Goal: Use online tool/utility: Utilize a website feature to perform a specific function

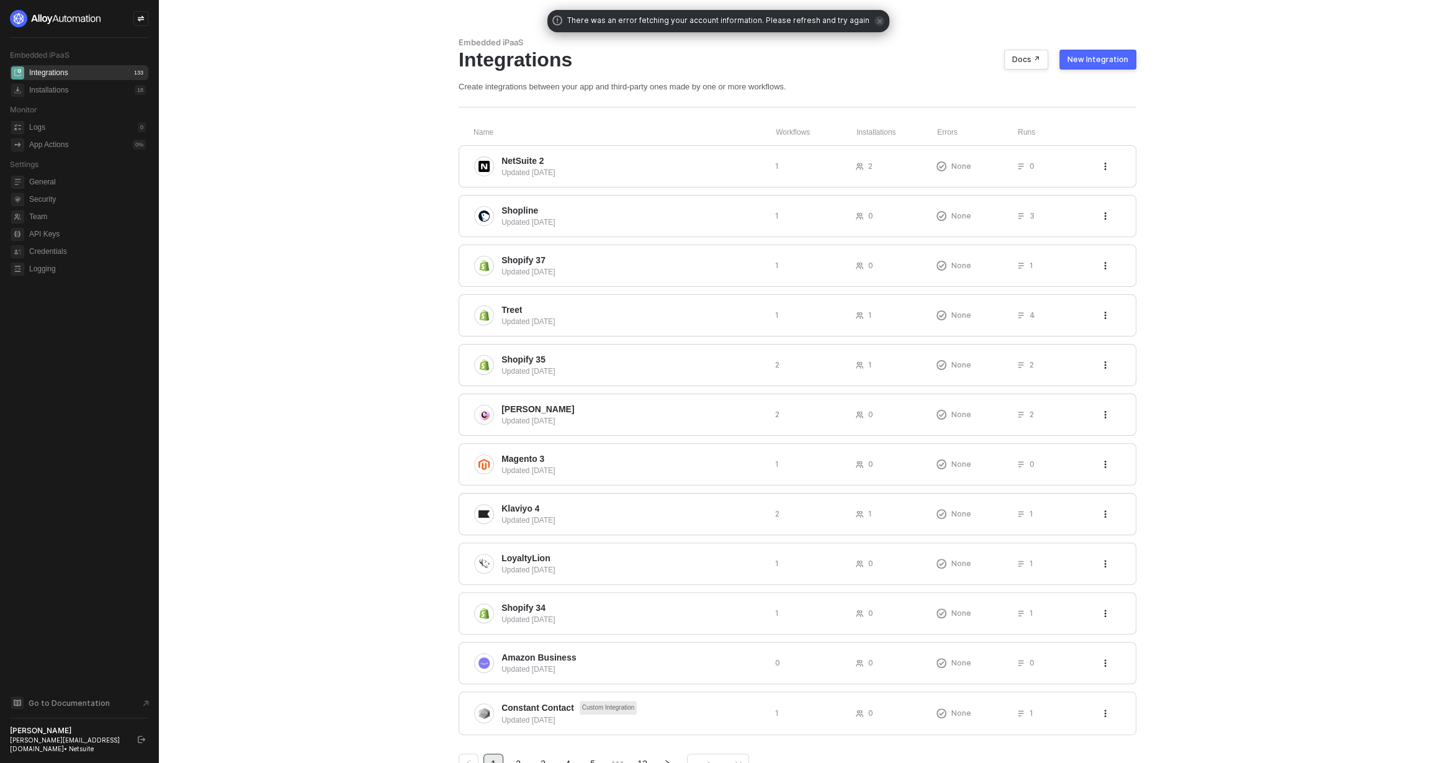
click at [170, 34] on main "Embedded iPaaS Integrations Docs ↗ New Integration Create integrations between …" at bounding box center [718, 405] width 1436 height 811
click at [141, 20] on icon "icon-swap" at bounding box center [140, 18] width 7 height 7
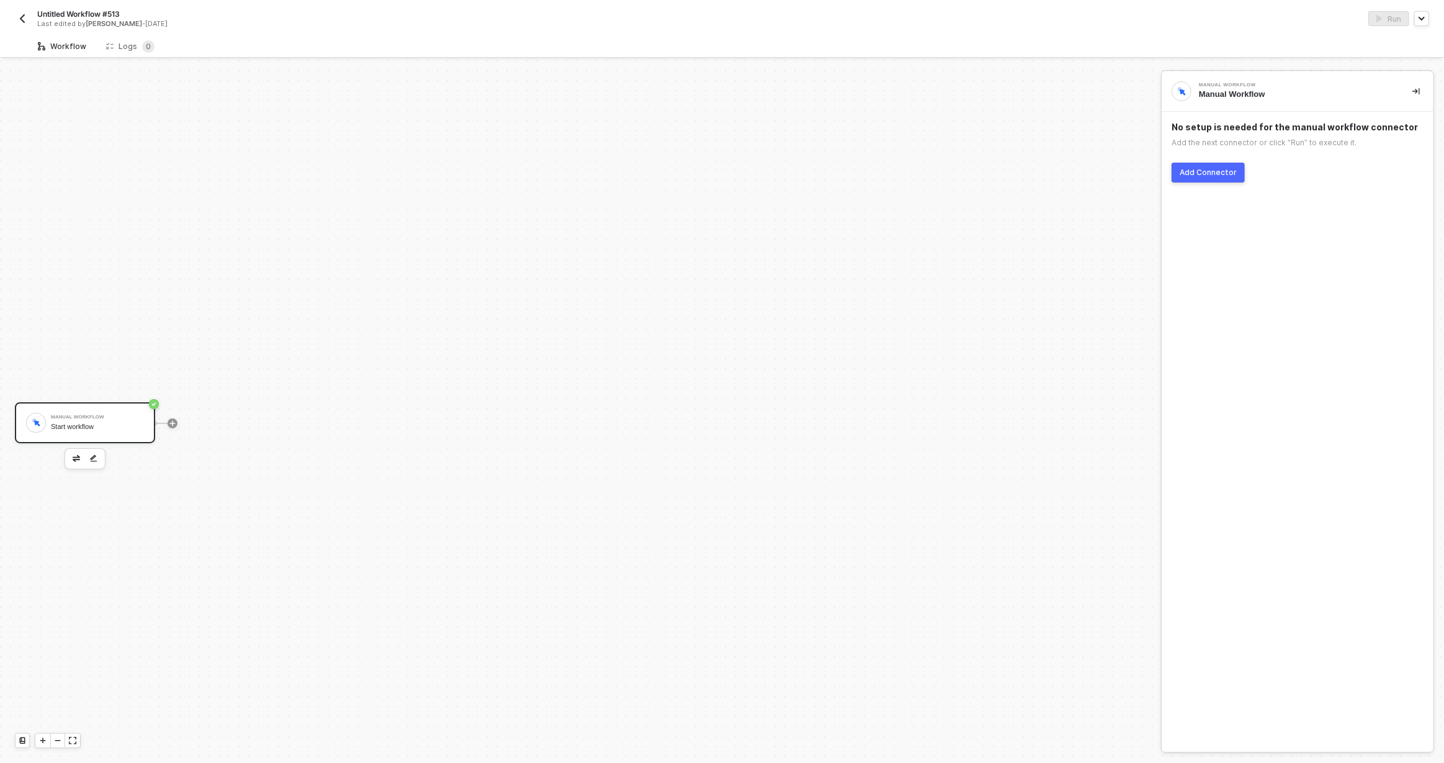
scroll to position [23, 0]
click at [174, 397] on icon "icon-play" at bounding box center [172, 400] width 7 height 7
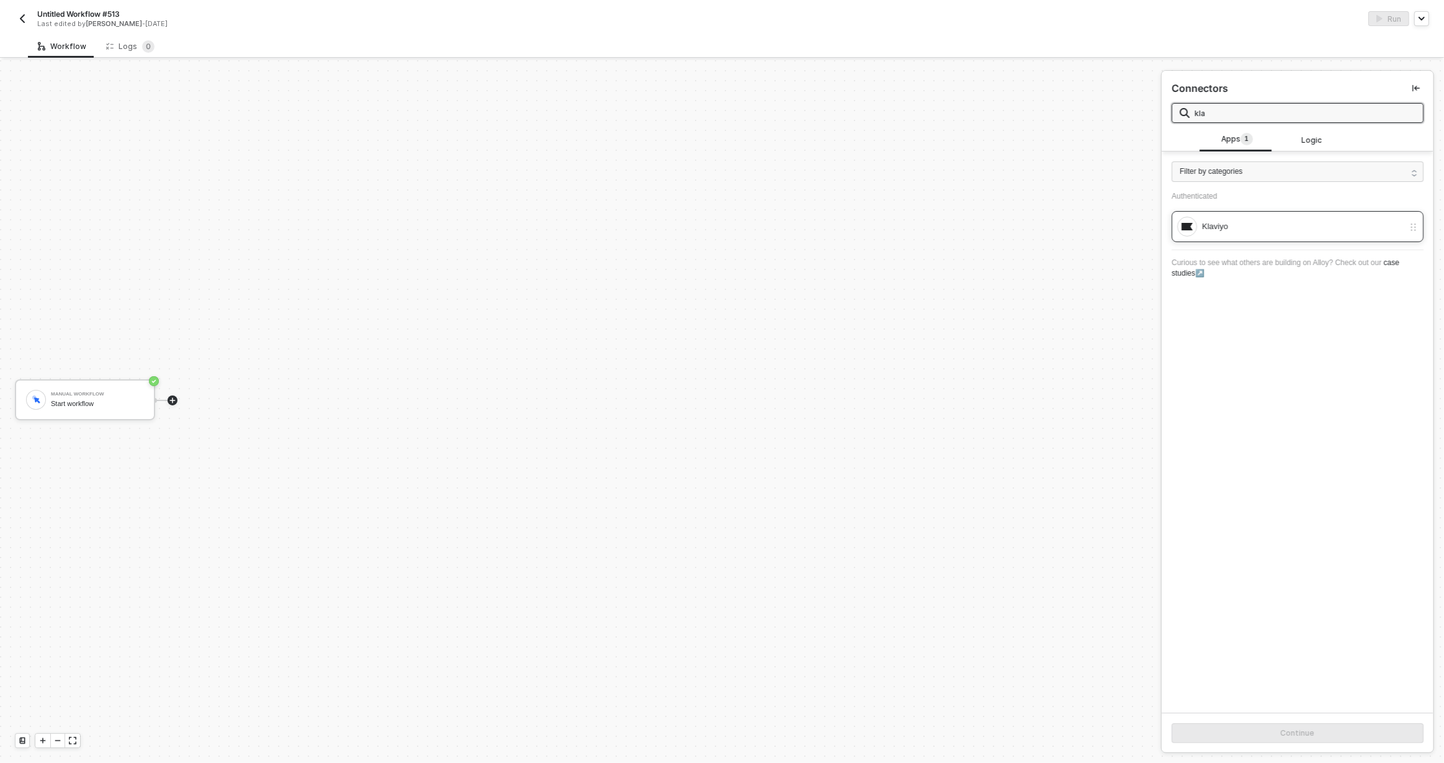
type input "kla"
click at [1220, 240] on div "Klaviyo" at bounding box center [1298, 226] width 252 height 31
click at [1275, 727] on button "Continue" at bounding box center [1298, 733] width 252 height 20
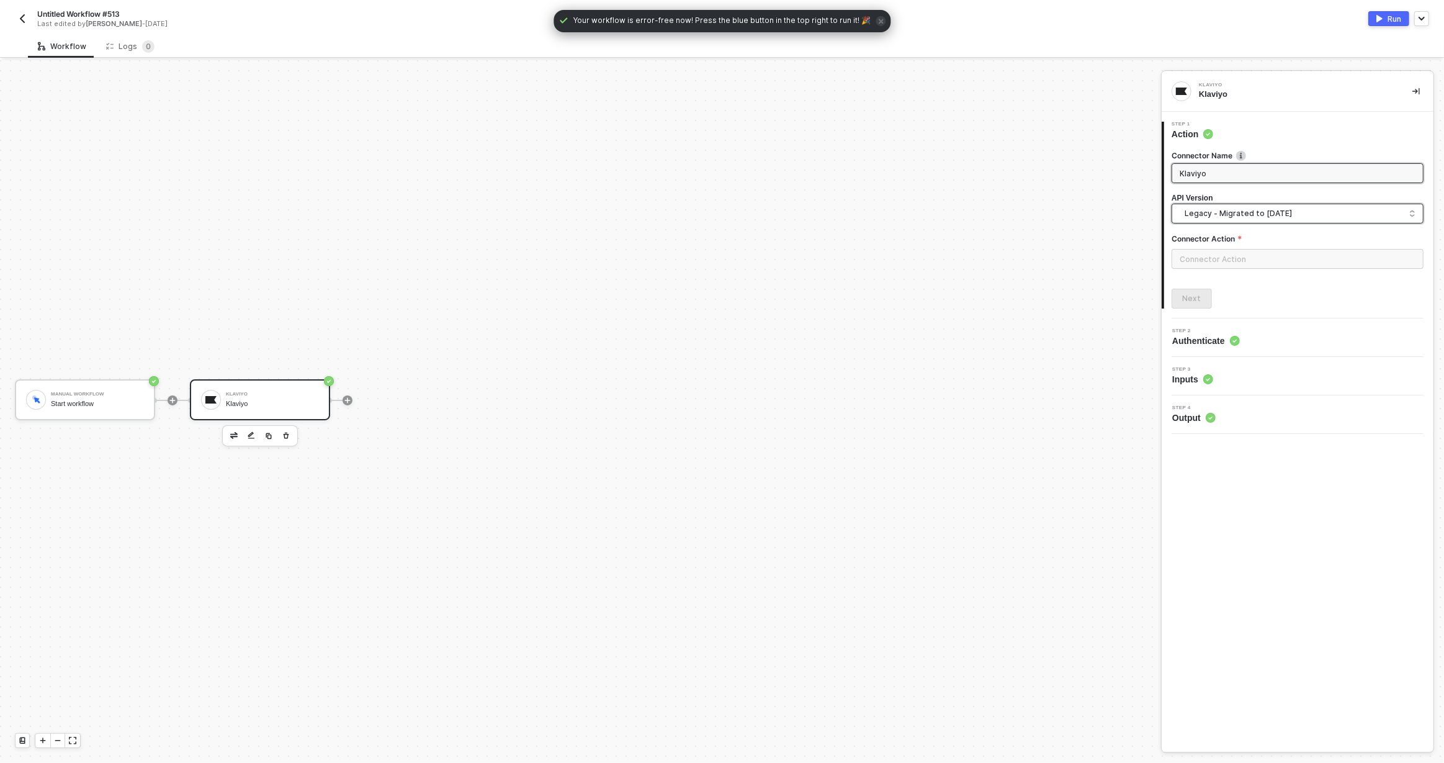
click at [1236, 219] on span "Legacy - Migrated to 2024-06-15" at bounding box center [1300, 214] width 231 height 14
click at [1233, 271] on div "2024-10-15 OAuth" at bounding box center [1297, 267] width 231 height 12
click at [1220, 249] on input "text" at bounding box center [1298, 259] width 252 height 20
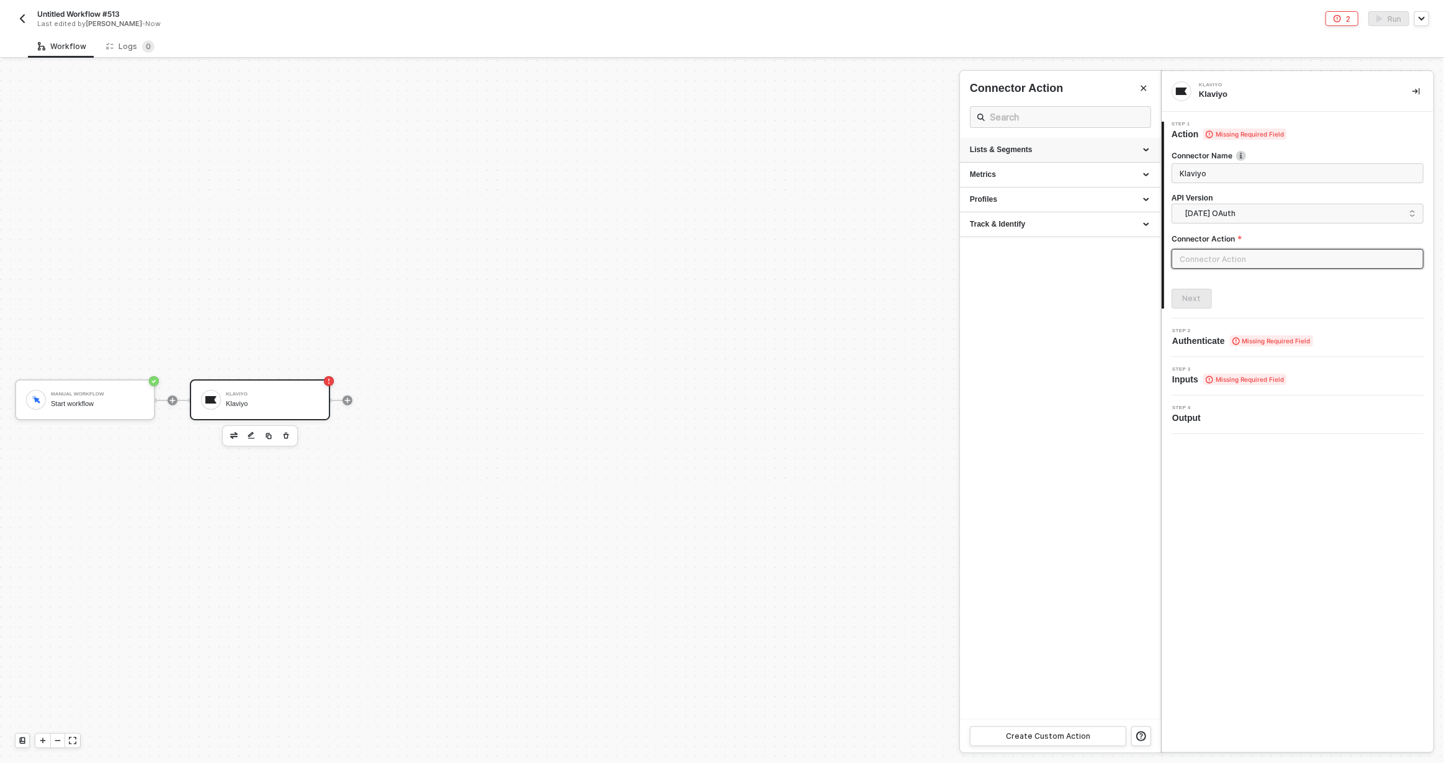
click at [1047, 151] on div "Lists & Segments" at bounding box center [1060, 150] width 181 height 11
click at [1037, 200] on div "Profiles" at bounding box center [1060, 199] width 181 height 11
click at [1031, 227] on div "Get a Profile Retrieves all the data attributes for a Person, based on the Klav…" at bounding box center [1060, 232] width 181 height 30
type input "Profiles - Get a Profile"
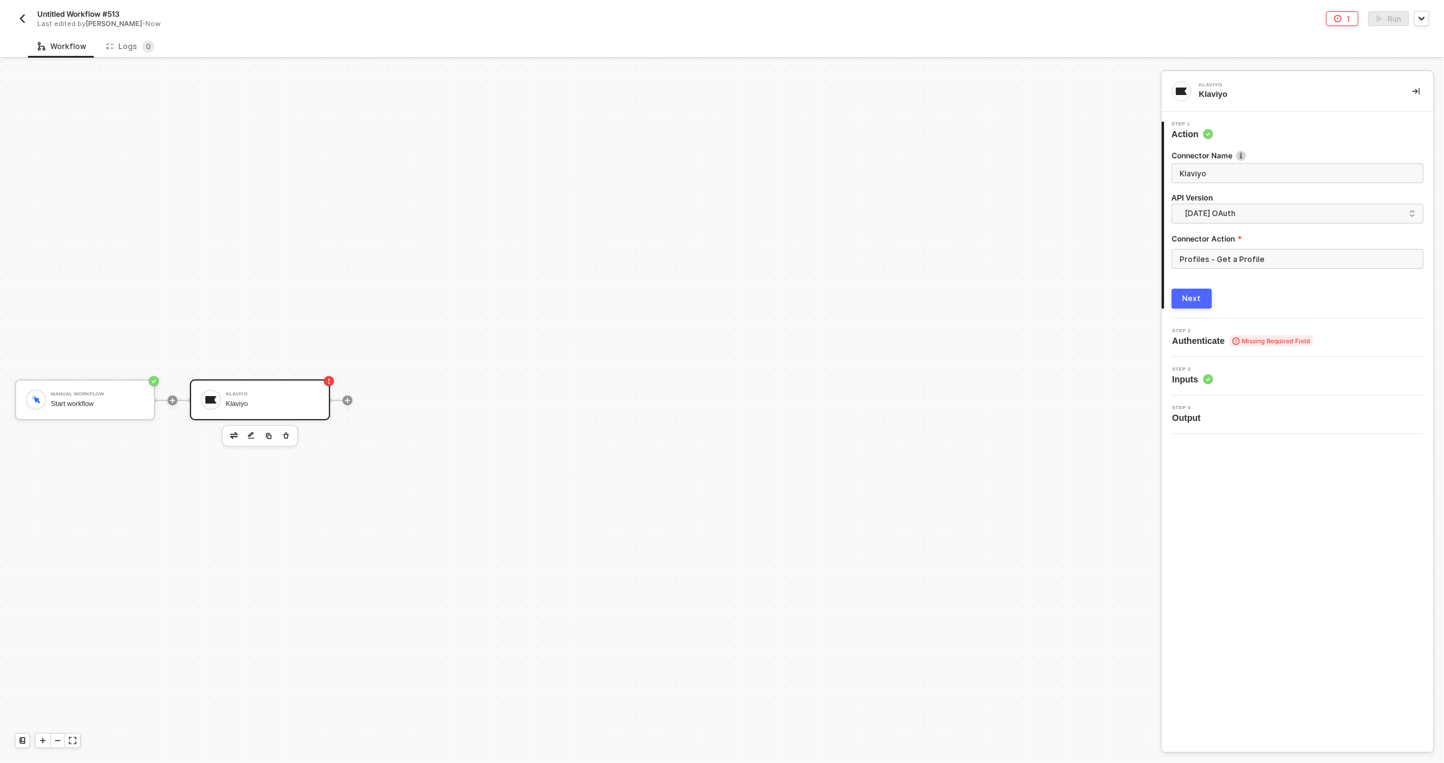
click at [1195, 297] on div "Next" at bounding box center [1192, 299] width 19 height 10
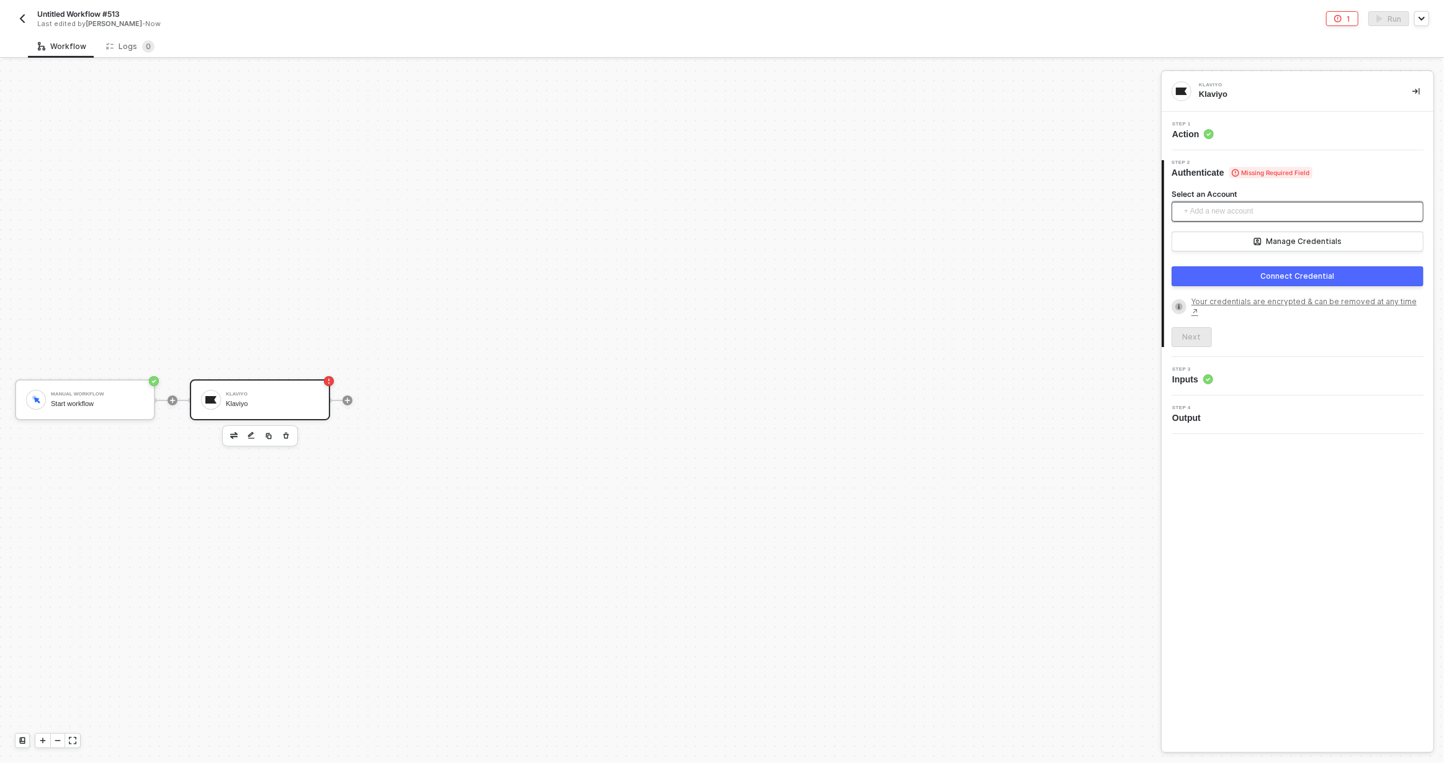
click at [1223, 215] on span "+ Add a new account" at bounding box center [1300, 212] width 232 height 20
click at [1279, 330] on div "Next" at bounding box center [1298, 337] width 252 height 20
click at [1239, 274] on button "Connect Credential" at bounding box center [1298, 276] width 252 height 20
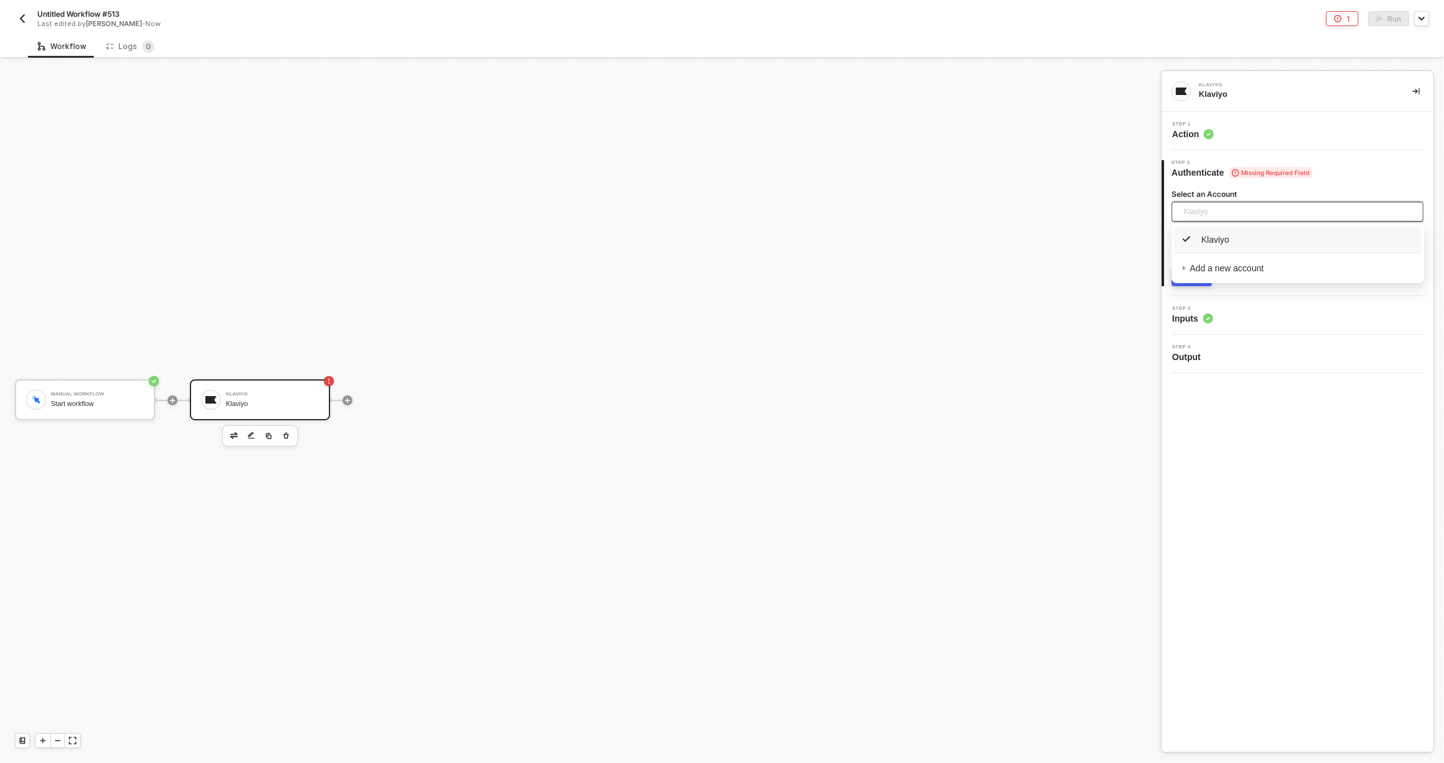
click at [1207, 219] on span "Klaviyo" at bounding box center [1196, 211] width 24 height 19
